Goal: Information Seeking & Learning: Compare options

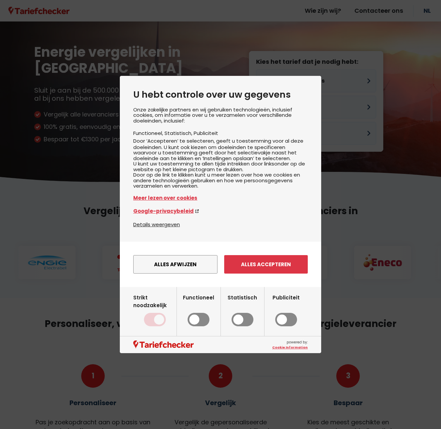
click at [271, 284] on div "Alles afwijzen Instellingen opslaan Alles accepteren" at bounding box center [220, 263] width 201 height 45
click at [262, 270] on button "Alles accepteren" at bounding box center [266, 264] width 84 height 18
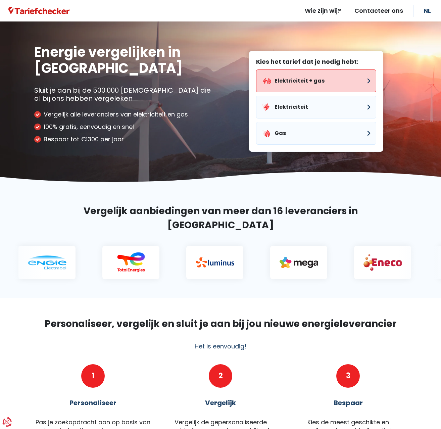
click at [298, 77] on button "Elektriciteit + gas" at bounding box center [316, 80] width 120 height 23
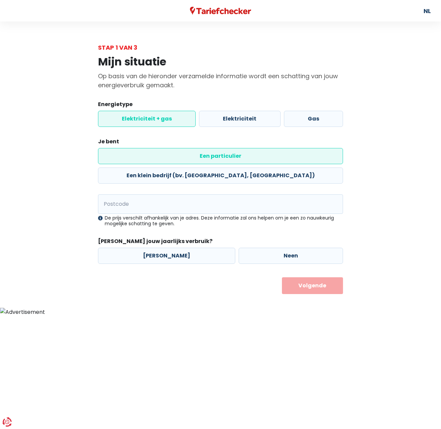
click at [150, 159] on label "Een particulier" at bounding box center [220, 156] width 245 height 16
click at [150, 159] on input "Een particulier" at bounding box center [220, 156] width 245 height 16
click at [136, 194] on input "Postcode" at bounding box center [220, 203] width 245 height 19
type input "2460"
click at [265, 247] on label "Neen" at bounding box center [290, 255] width 104 height 16
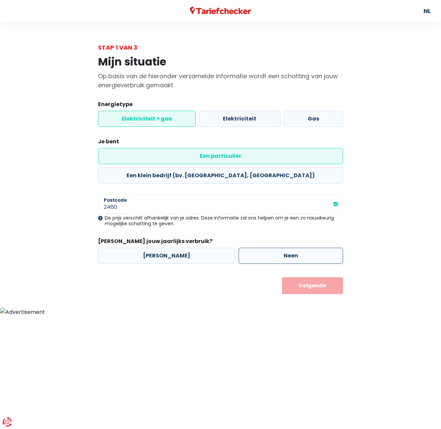
click at [265, 247] on input "Neen" at bounding box center [290, 255] width 104 height 16
radio input "true"
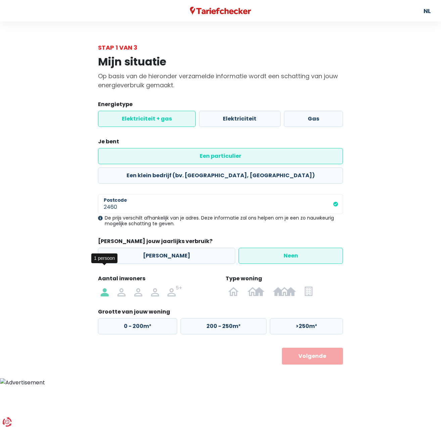
click at [105, 285] on img at bounding box center [105, 290] width 8 height 11
click at [105, 285] on input "radio" at bounding box center [104, 290] width 17 height 11
radio input "true"
click at [312, 285] on img at bounding box center [308, 290] width 8 height 11
click at [312, 285] on input "radio" at bounding box center [308, 290] width 16 height 11
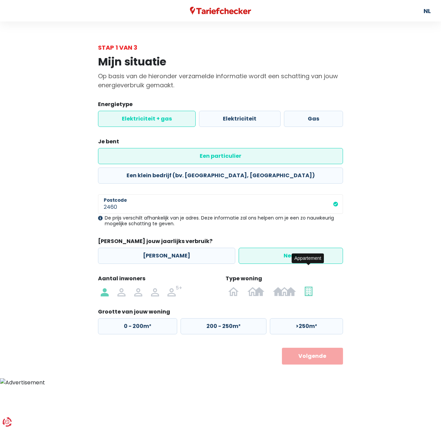
radio input "true"
click at [226, 318] on label "50 - 100m²" at bounding box center [222, 326] width 84 height 16
click at [226, 318] on input "50 - 100m²" at bounding box center [222, 326] width 84 height 16
radio input "true"
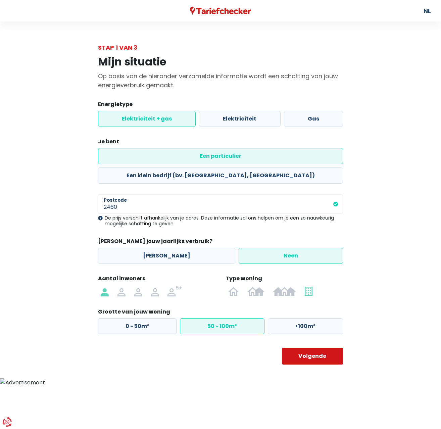
click at [315, 347] on button "Volgende" at bounding box center [312, 355] width 61 height 17
select select
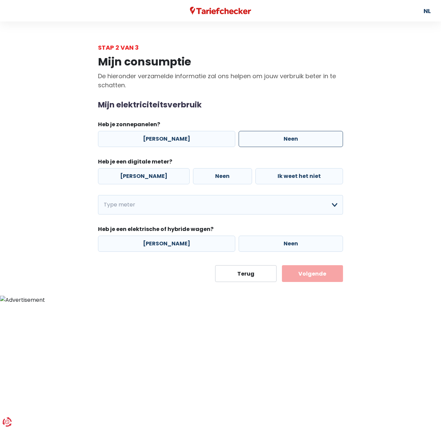
click at [272, 140] on label "Neen" at bounding box center [290, 139] width 104 height 16
click at [272, 140] on input "Neen" at bounding box center [290, 139] width 104 height 16
radio input "true"
click at [129, 176] on label "[PERSON_NAME]" at bounding box center [144, 176] width 92 height 16
click at [129, 176] on input "[PERSON_NAME]" at bounding box center [144, 176] width 92 height 16
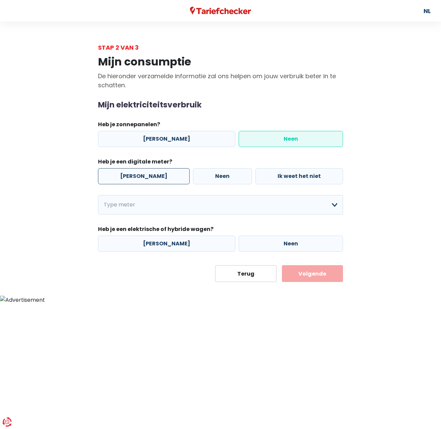
radio input "true"
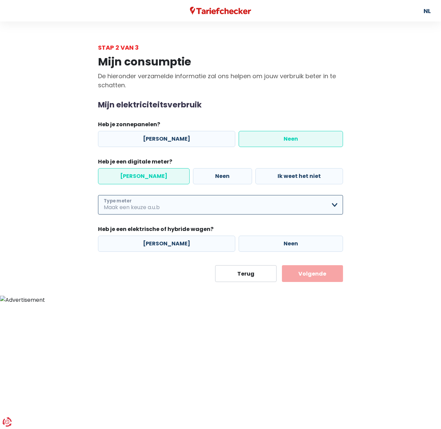
select select "day_night_bi_hourly"
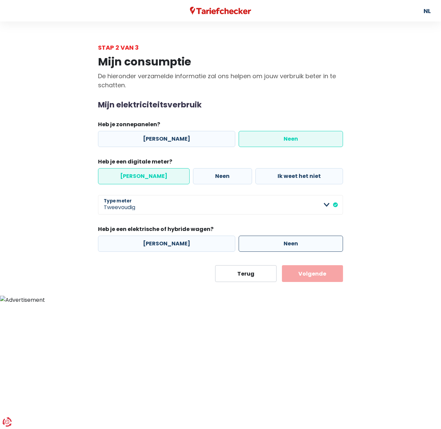
click at [257, 246] on label "Neen" at bounding box center [290, 243] width 104 height 16
click at [257, 246] on input "Neen" at bounding box center [290, 243] width 104 height 16
radio input "true"
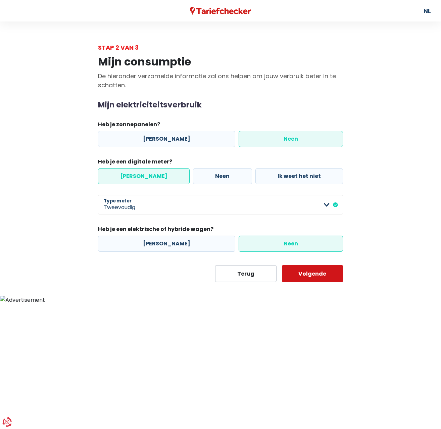
click at [314, 277] on button "Volgende" at bounding box center [312, 273] width 61 height 17
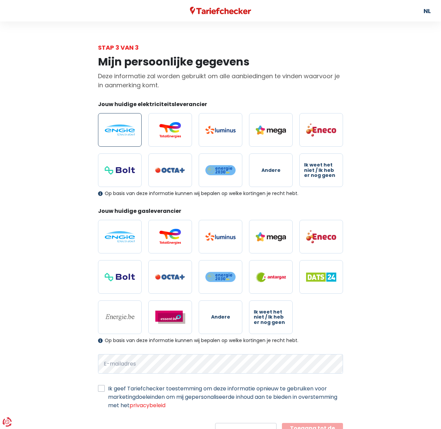
click at [123, 131] on img at bounding box center [120, 129] width 30 height 11
click at [123, 131] on input "radio" at bounding box center [120, 130] width 44 height 34
radio input "true"
click at [123, 228] on label at bounding box center [120, 237] width 44 height 34
click at [123, 228] on input "radio" at bounding box center [120, 237] width 44 height 34
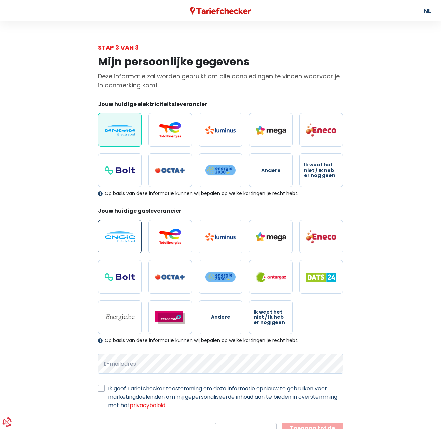
radio input "true"
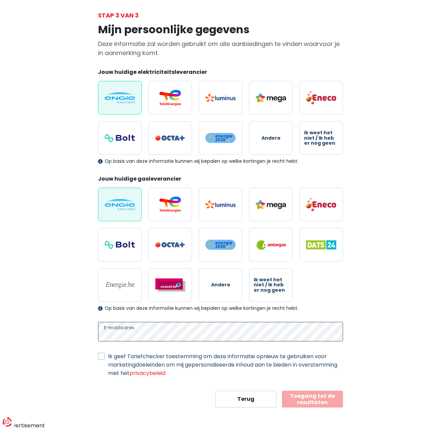
scroll to position [32, 0]
click at [108, 355] on label "Ik geef Tariefchecker toestemming om deze informatie opnieuw te gebruiken voor …" at bounding box center [225, 364] width 235 height 25
click at [101, 355] on input "Ik geef Tariefchecker toestemming om deze informatie opnieuw te gebruiken voor …" at bounding box center [101, 355] width 7 height 7
checkbox input "true"
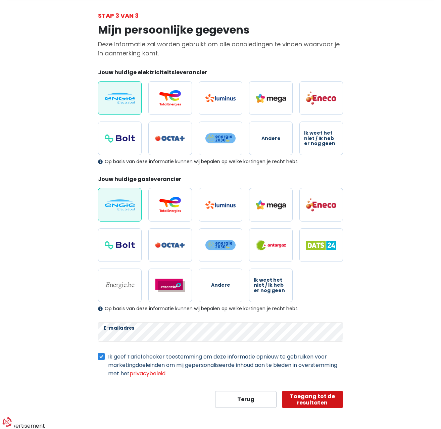
click at [327, 401] on button "Toegang tot de resultaten" at bounding box center [312, 399] width 61 height 17
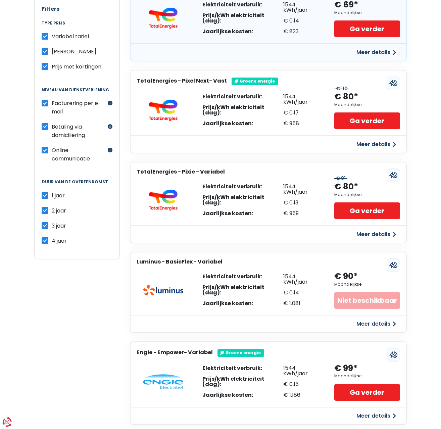
scroll to position [163, 0]
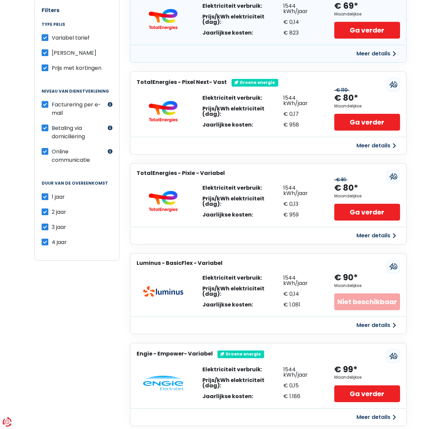
click at [106, 182] on fieldset "Duur van de overeenkomst 1 jaar 2 jaar 3 jaar 4 jaar" at bounding box center [77, 213] width 71 height 65
click at [52, 38] on label "Variabel tarief" at bounding box center [71, 38] width 38 height 8
click at [46, 38] on input "Variabel tarief" at bounding box center [45, 37] width 7 height 7
checkbox input "false"
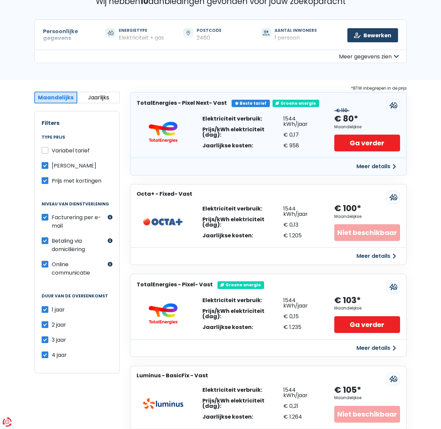
scroll to position [50, 0]
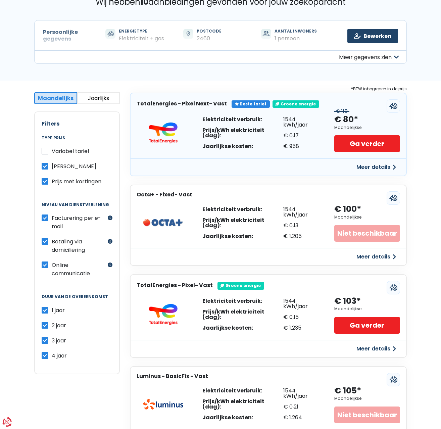
click at [370, 166] on button "Meer details" at bounding box center [376, 167] width 48 height 12
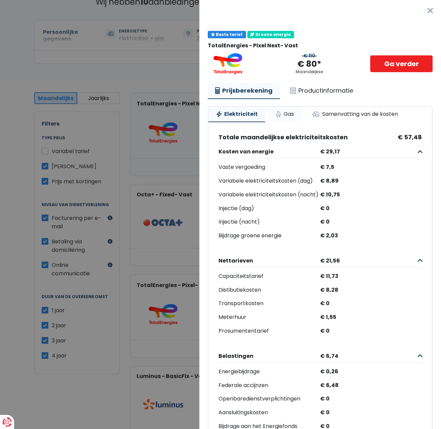
click at [288, 114] on link "Gas" at bounding box center [285, 114] width 34 height 15
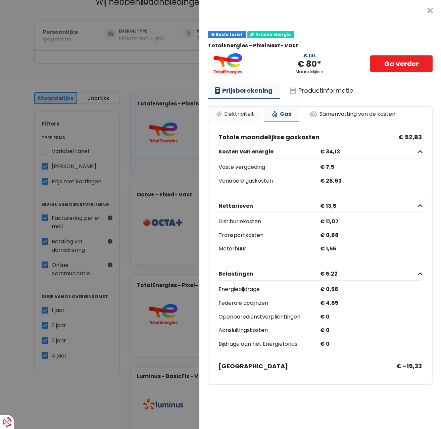
click at [237, 113] on link "Elektriciteit" at bounding box center [234, 114] width 53 height 15
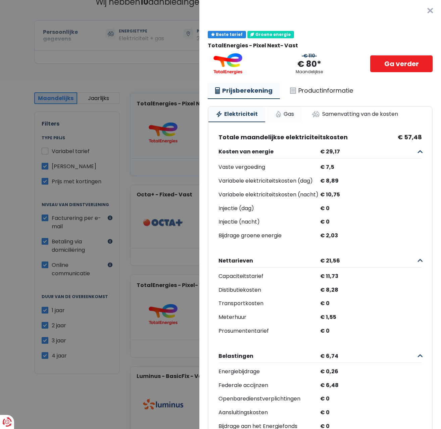
click at [286, 114] on link "Gas" at bounding box center [285, 114] width 34 height 15
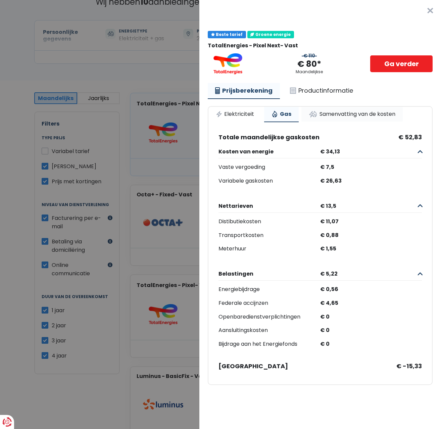
click at [336, 116] on link "Samenvatting van de kosten" at bounding box center [351, 114] width 101 height 15
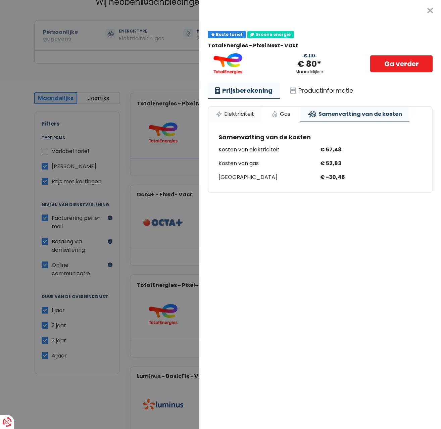
click at [242, 113] on link "Elektriciteit" at bounding box center [234, 114] width 53 height 15
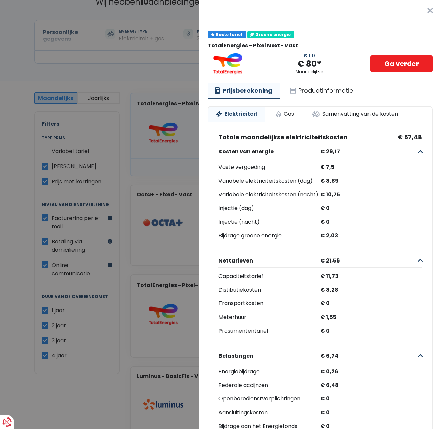
click at [429, 10] on button "×" at bounding box center [429, 10] width 21 height 21
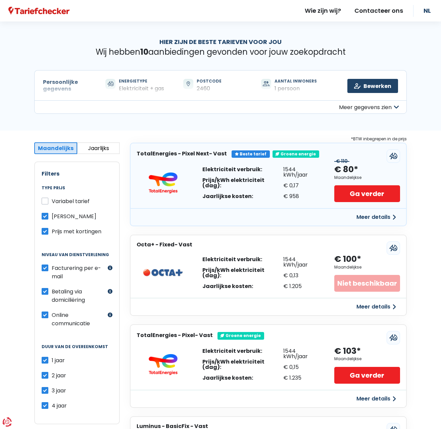
scroll to position [0, 0]
